Goal: Download file/media

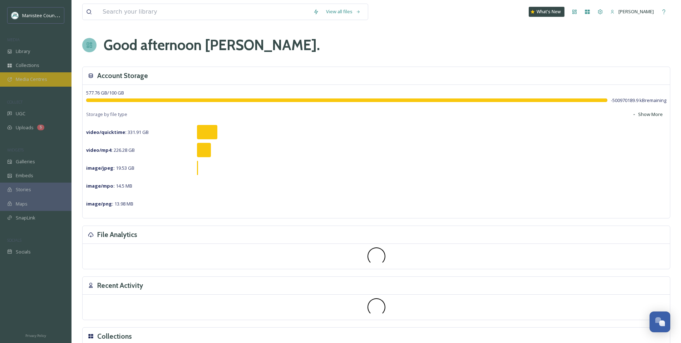
scroll to position [2153, 0]
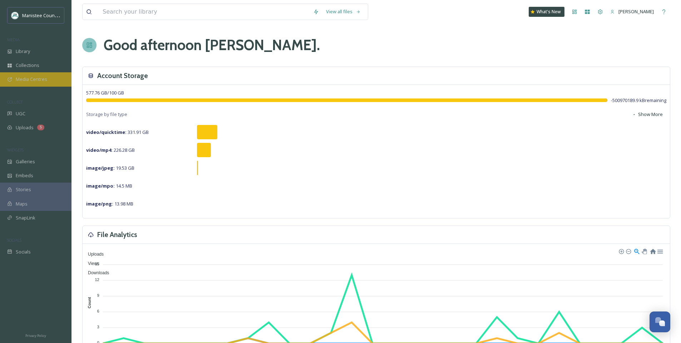
click at [33, 80] on span "Media Centres" at bounding box center [31, 79] width 31 height 7
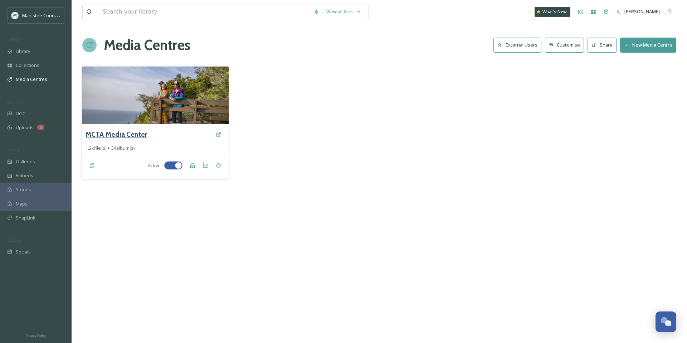
click at [112, 131] on h3 "MCTA Media Center" at bounding box center [116, 134] width 62 height 10
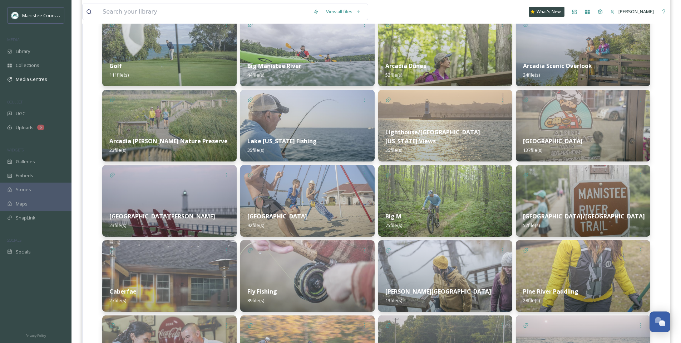
scroll to position [198, 0]
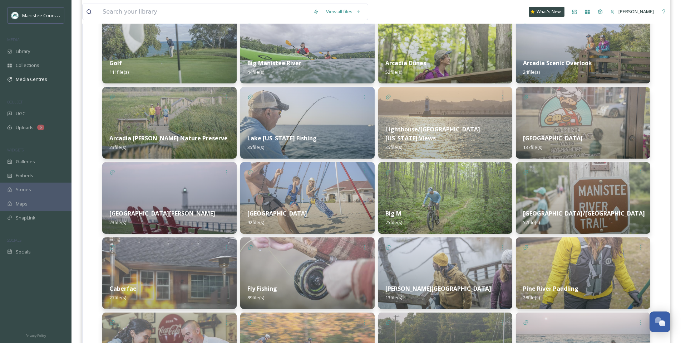
click at [585, 110] on img at bounding box center [583, 123] width 134 height 72
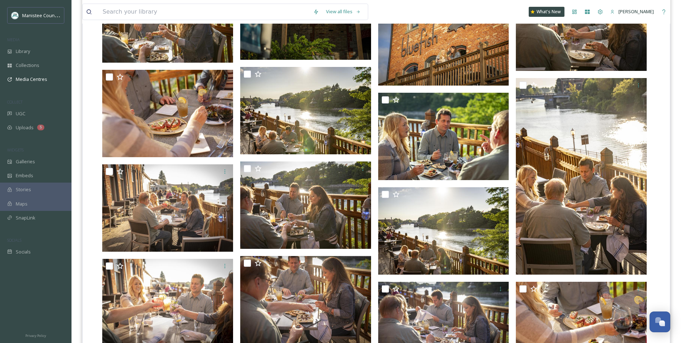
scroll to position [1714, 0]
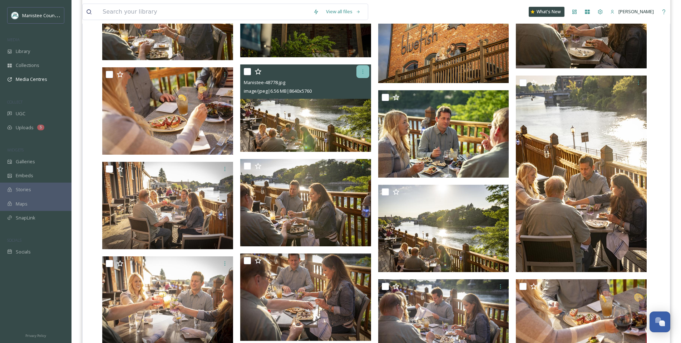
click at [361, 70] on icon at bounding box center [363, 72] width 6 height 6
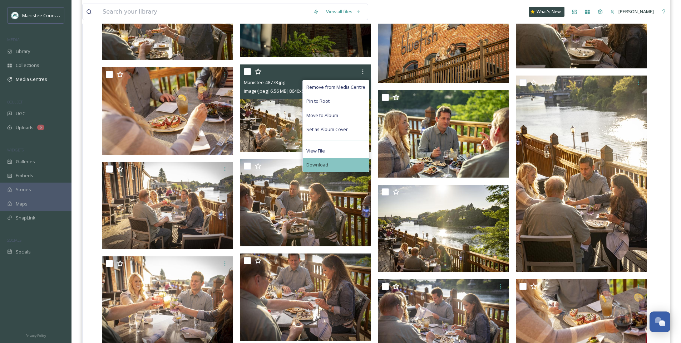
click at [343, 165] on div "Download" at bounding box center [336, 165] width 66 height 14
